Goal: Information Seeking & Learning: Learn about a topic

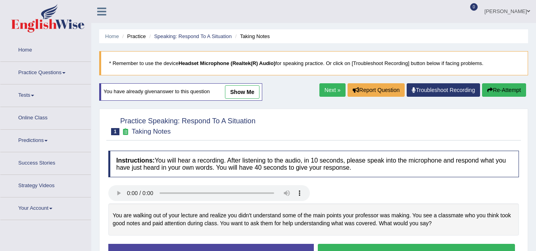
drag, startPoint x: 0, startPoint y: 0, endPoint x: 233, endPoint y: 92, distance: 250.2
click at [243, 85] on link "show me" at bounding box center [242, 91] width 34 height 13
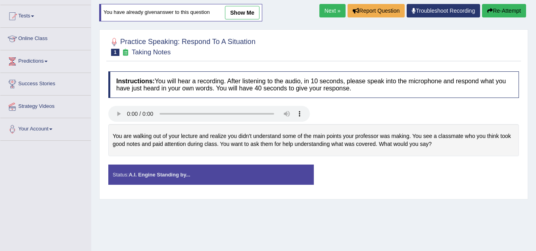
scroll to position [40, 0]
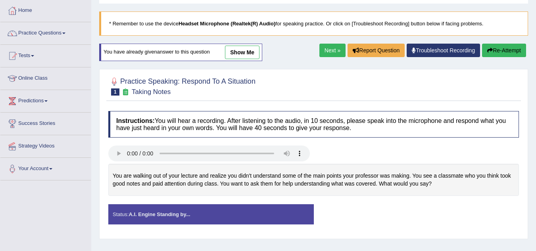
click at [328, 48] on link "Next »" at bounding box center [332, 50] width 26 height 13
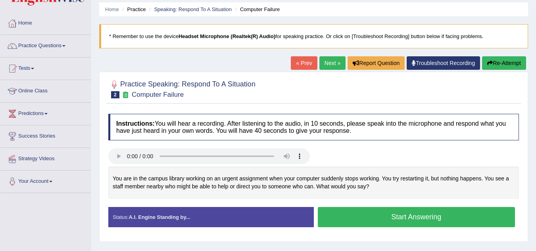
scroll to position [40, 0]
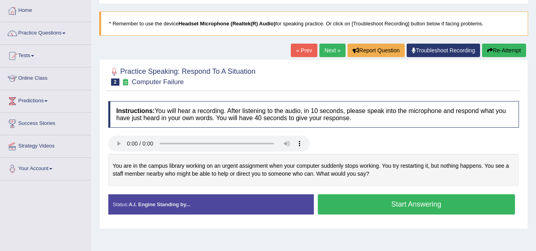
click at [418, 202] on button "Start Answering" at bounding box center [416, 204] width 197 height 20
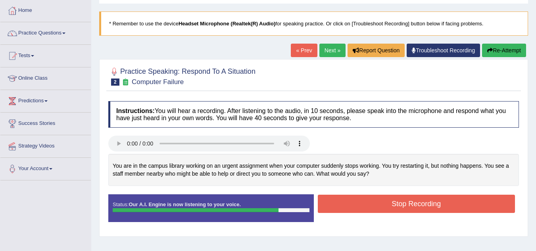
click at [408, 201] on button "Stop Recording" at bounding box center [416, 204] width 197 height 18
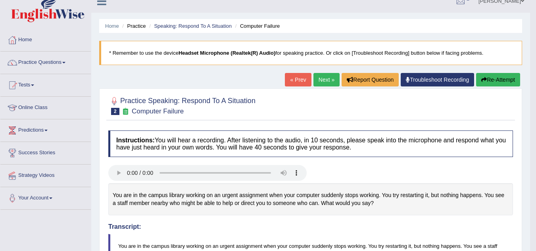
scroll to position [10, 0]
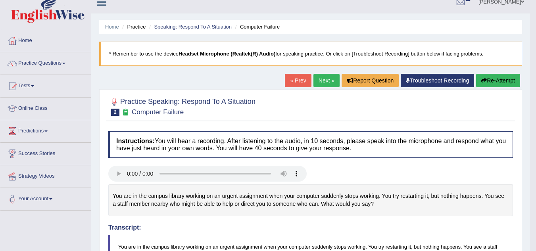
click at [328, 81] on link "Next »" at bounding box center [326, 80] width 26 height 13
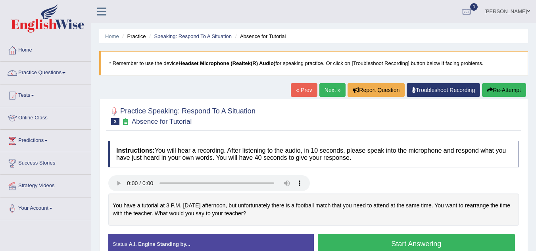
click at [388, 240] on button "Start Answering" at bounding box center [416, 244] width 197 height 20
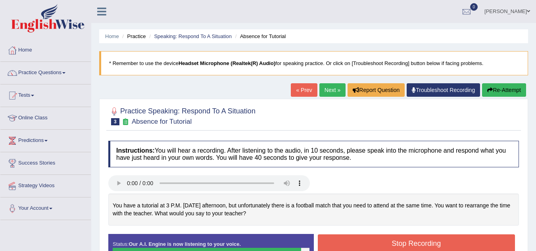
click at [371, 240] on button "Stop Recording" at bounding box center [416, 243] width 197 height 18
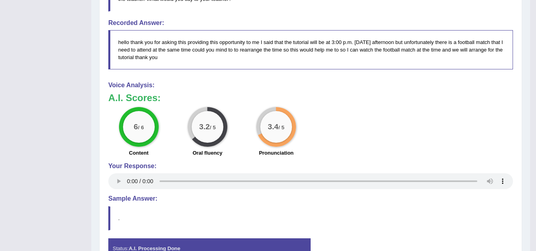
scroll to position [241, 0]
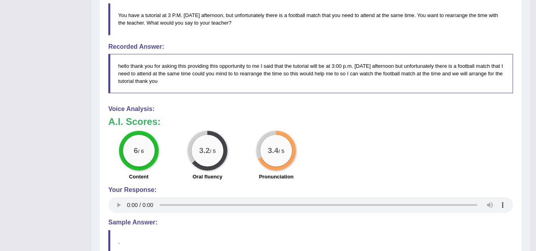
click at [500, 127] on div "A.I. Scores: 6 / 6 Content 3.2 / 5 Oral fluency 3.4 / 5 Pronunciation" at bounding box center [310, 150] width 404 height 66
click at [364, 132] on div "6 / 6 Content 3.2 / 5 Oral fluency 3.4 / 5 Pronunciation" at bounding box center [310, 156] width 412 height 51
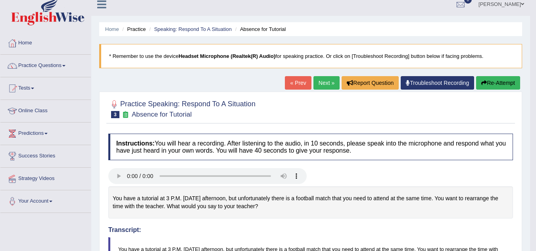
scroll to position [0, 0]
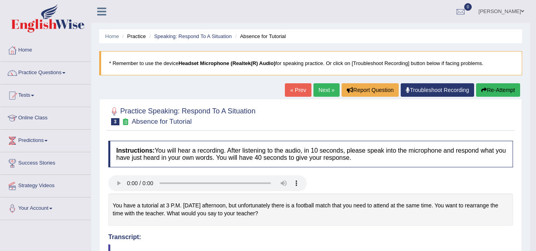
click at [322, 91] on link "Next »" at bounding box center [326, 89] width 26 height 13
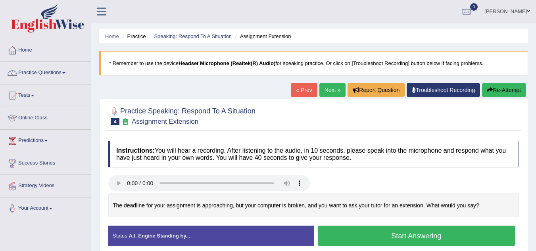
click at [333, 238] on button "Start Answering" at bounding box center [416, 236] width 197 height 20
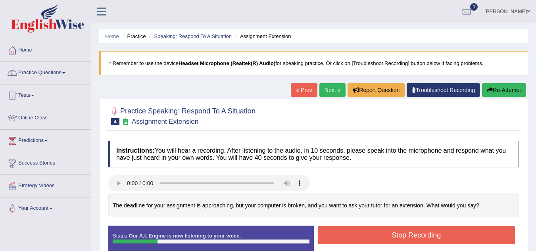
click at [391, 231] on button "Stop Recording" at bounding box center [416, 235] width 197 height 18
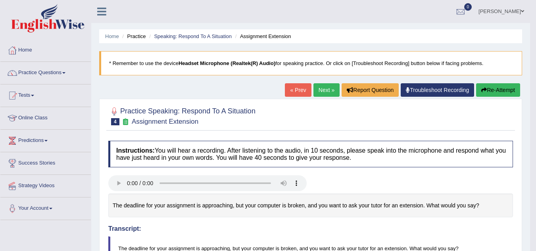
click at [490, 90] on button "Re-Attempt" at bounding box center [498, 89] width 44 height 13
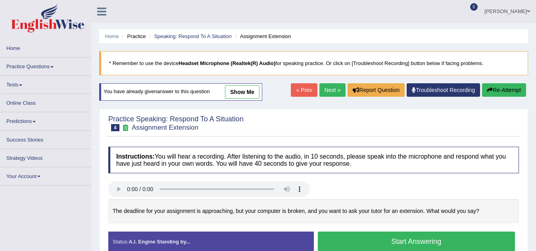
click at [356, 232] on button "Start Answering" at bounding box center [416, 242] width 197 height 20
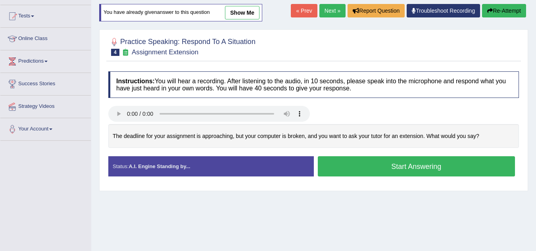
click at [360, 169] on button "Start Answering" at bounding box center [416, 166] width 197 height 20
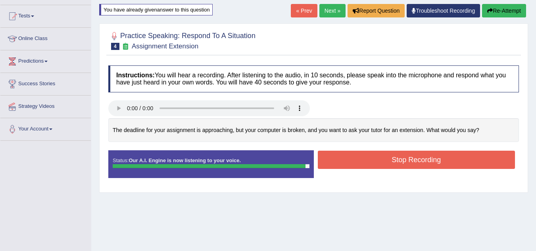
click at [370, 160] on button "Stop Recording" at bounding box center [416, 160] width 197 height 18
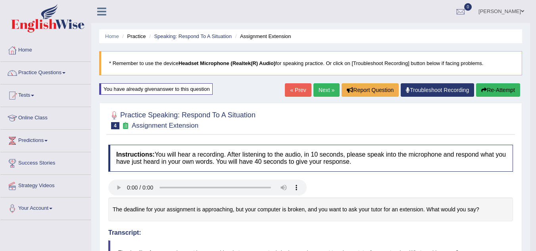
click at [322, 91] on link "Next »" at bounding box center [326, 89] width 26 height 13
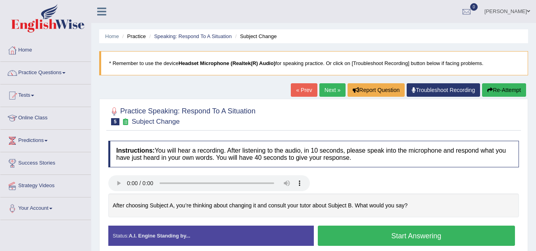
click at [360, 236] on button "Start Answering" at bounding box center [416, 236] width 197 height 20
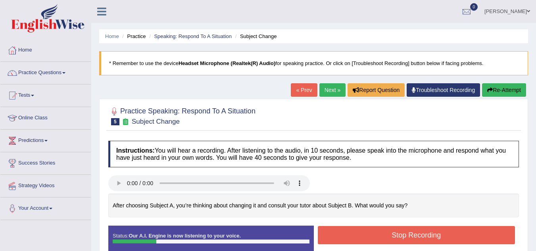
click at [360, 236] on button "Stop Recording" at bounding box center [416, 235] width 197 height 18
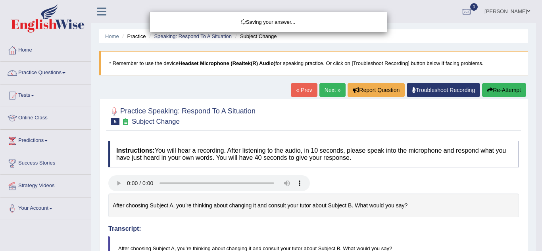
click at [497, 91] on div "Saving your answer..." at bounding box center [271, 125] width 542 height 251
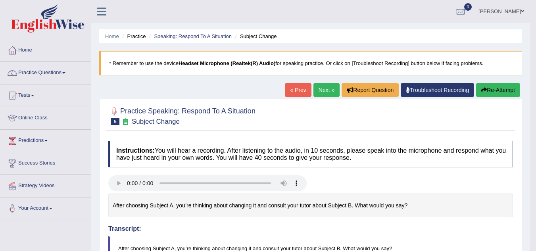
click at [492, 88] on button "Re-Attempt" at bounding box center [498, 89] width 44 height 13
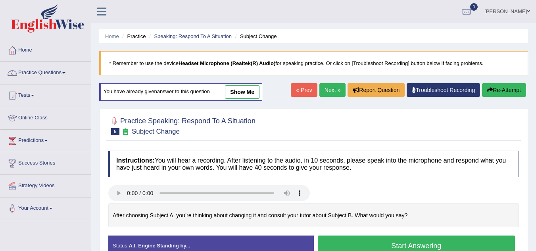
scroll to position [40, 0]
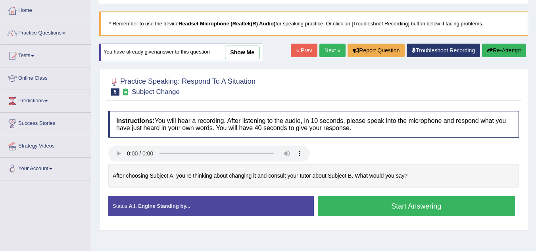
click at [382, 202] on button "Start Answering" at bounding box center [416, 206] width 197 height 20
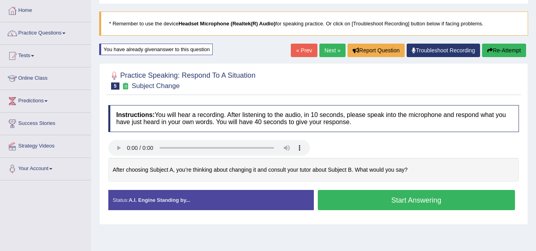
scroll to position [0, 0]
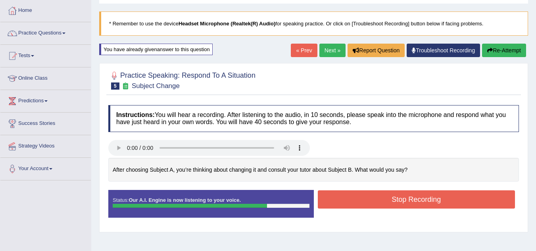
click at [400, 195] on button "Stop Recording" at bounding box center [416, 199] width 197 height 18
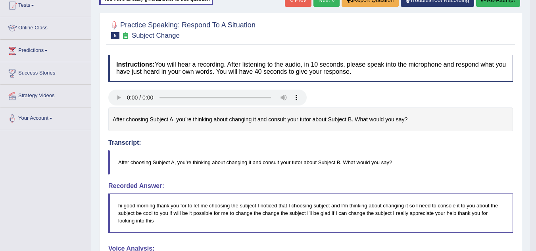
scroll to position [79, 0]
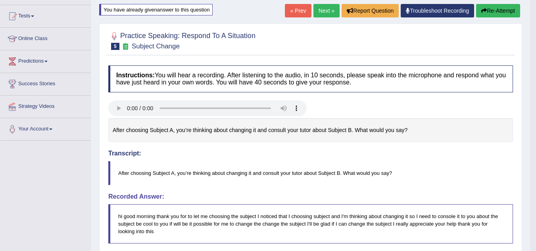
click at [322, 8] on link "Next »" at bounding box center [326, 10] width 26 height 13
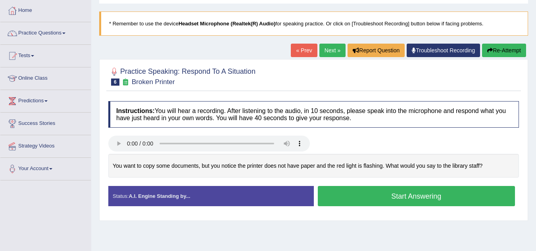
click at [387, 197] on button "Start Answering" at bounding box center [416, 196] width 197 height 20
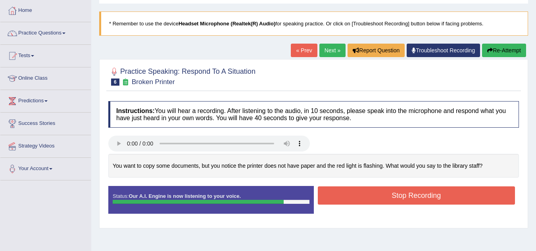
click at [387, 197] on button "Stop Recording" at bounding box center [416, 195] width 197 height 18
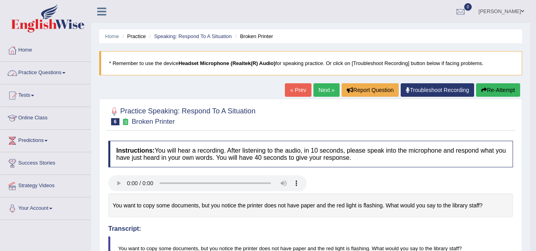
click at [58, 76] on link "Practice Questions" at bounding box center [45, 72] width 90 height 20
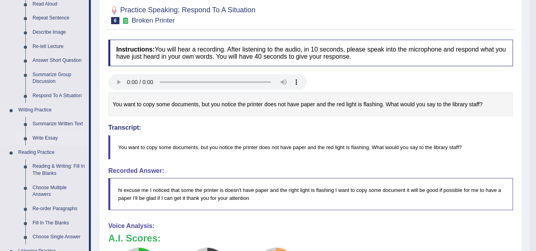
scroll to position [119, 0]
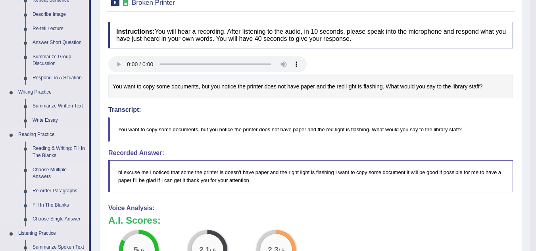
click at [51, 170] on link "Choose Multiple Answers" at bounding box center [59, 173] width 60 height 21
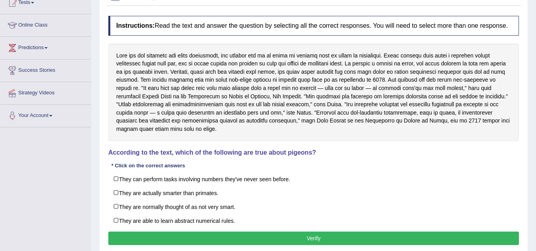
scroll to position [79, 0]
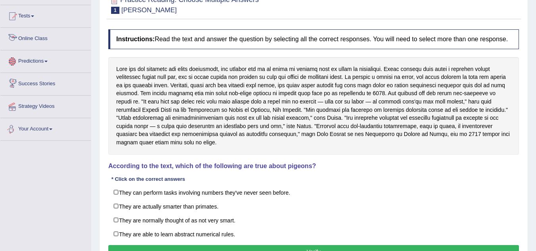
click at [34, 38] on link "Online Class" at bounding box center [45, 38] width 90 height 20
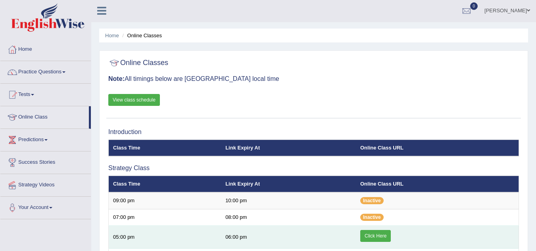
scroll to position [40, 0]
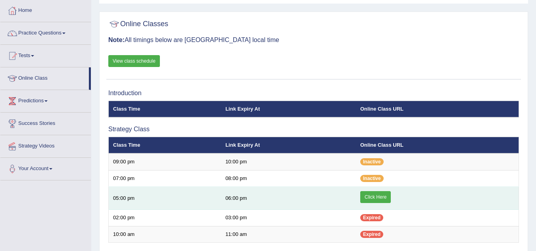
click at [379, 195] on link "Click Here" at bounding box center [375, 197] width 31 height 12
click at [370, 196] on link "Click Here" at bounding box center [375, 197] width 31 height 12
